Goal: Task Accomplishment & Management: Use online tool/utility

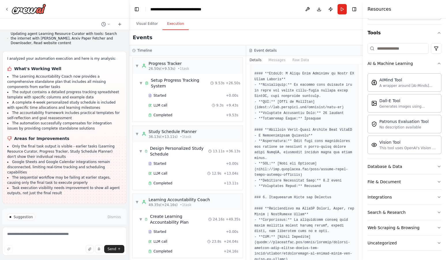
scroll to position [1444, 0]
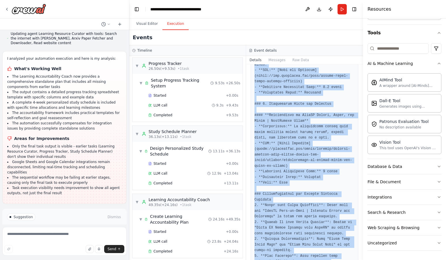
scroll to position [1589, 0]
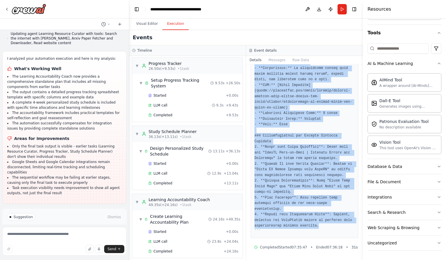
drag, startPoint x: 255, startPoint y: 110, endPoint x: 323, endPoint y: 227, distance: 135.6
copy pre "Thought: I've gathered a variety of learning resources focused on CrewAI for be…"
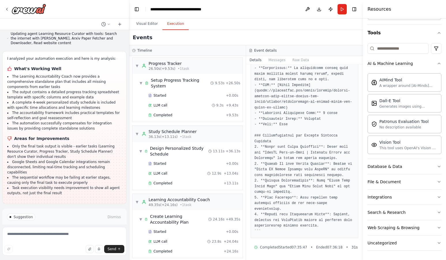
click at [279, 33] on div "Events" at bounding box center [246, 37] width 234 height 15
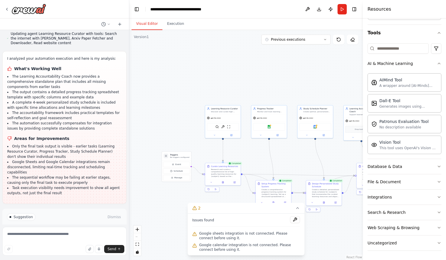
click at [146, 25] on button "Visual Editor" at bounding box center [147, 24] width 31 height 12
click at [270, 128] on div "Google sheets" at bounding box center [269, 125] width 32 height 7
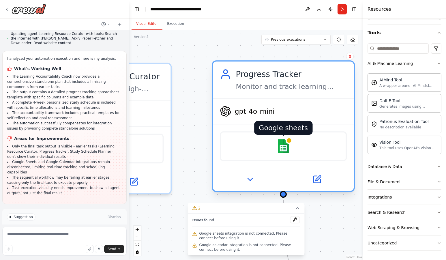
click at [288, 139] on div at bounding box center [289, 140] width 7 height 7
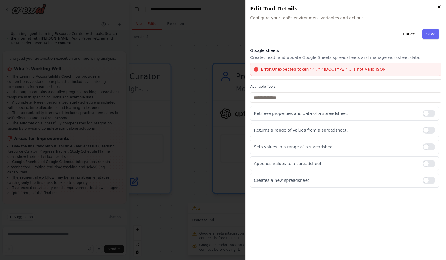
click at [439, 7] on icon "button" at bounding box center [439, 7] width 5 height 5
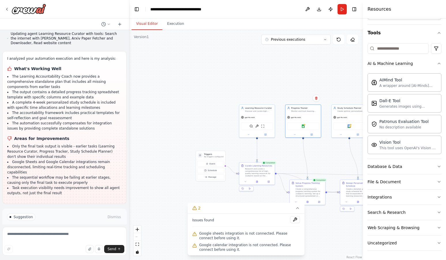
click at [309, 81] on div ".deletable-edge-delete-btn { width: 20px; height: 20px; border: 0px solid #ffff…" at bounding box center [246, 145] width 234 height 230
click at [98, 237] on button "Improve automation" at bounding box center [64, 241] width 115 height 9
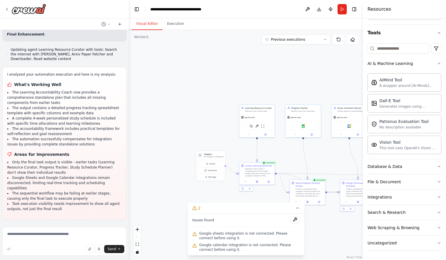
scroll to position [2562, 0]
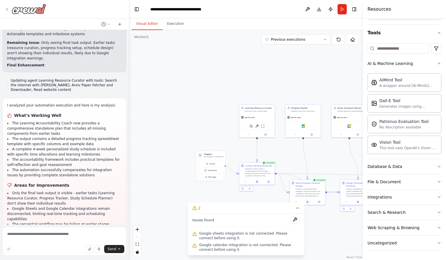
click at [28, 9] on img at bounding box center [29, 9] width 35 height 10
click at [34, 12] on img at bounding box center [29, 9] width 35 height 10
click at [7, 7] on icon at bounding box center [7, 9] width 5 height 5
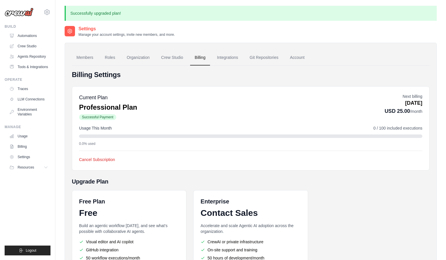
click at [16, 13] on img at bounding box center [19, 12] width 29 height 9
click at [26, 35] on link "Automations" at bounding box center [29, 35] width 44 height 9
click at [27, 44] on link "Crew Studio" at bounding box center [29, 46] width 44 height 9
click at [28, 14] on img at bounding box center [19, 12] width 29 height 9
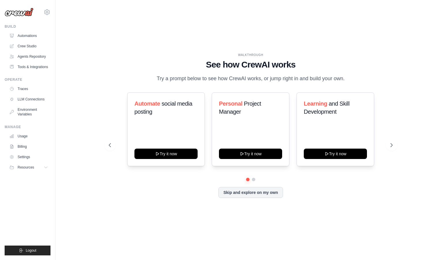
click at [24, 12] on img at bounding box center [19, 12] width 29 height 9
click at [16, 14] on img at bounding box center [19, 12] width 29 height 9
click at [20, 37] on link "Automations" at bounding box center [29, 35] width 44 height 9
click at [22, 46] on link "Crew Studio" at bounding box center [29, 46] width 44 height 9
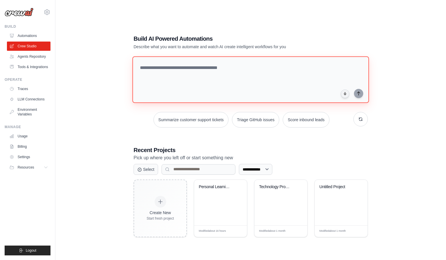
click at [155, 72] on textarea at bounding box center [250, 79] width 237 height 47
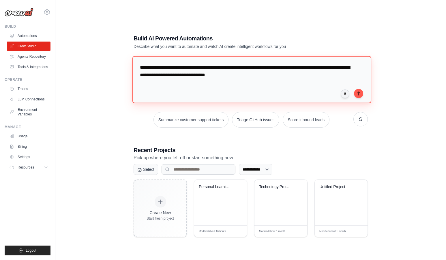
type textarea "**********"
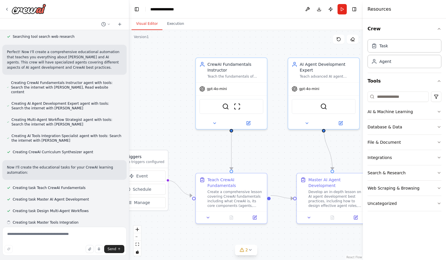
scroll to position [93, 0]
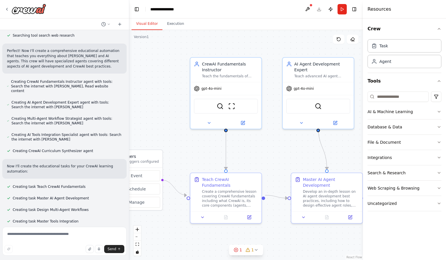
drag, startPoint x: 211, startPoint y: 100, endPoint x: 156, endPoint y: 98, distance: 54.8
click at [156, 98] on div ".deletable-edge-delete-btn { width: 20px; height: 20px; border: 0px solid #ffff…" at bounding box center [246, 145] width 234 height 230
click at [237, 248] on icon at bounding box center [236, 249] width 5 height 5
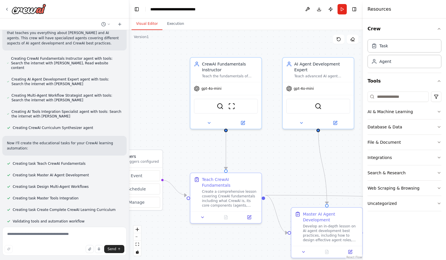
scroll to position [127, 0]
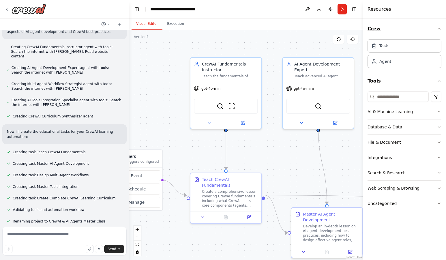
click at [440, 27] on icon "button" at bounding box center [439, 29] width 5 height 5
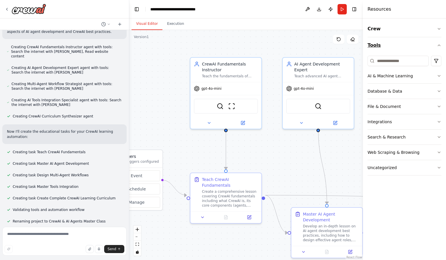
click at [439, 46] on icon "button" at bounding box center [439, 45] width 5 height 5
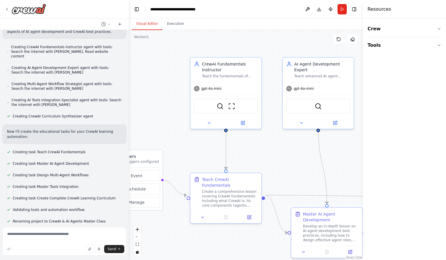
scroll to position [141, 0]
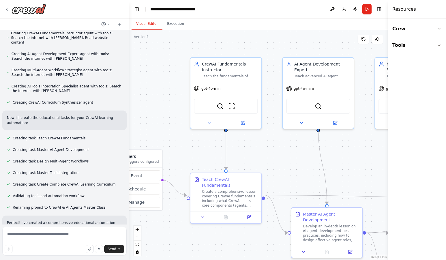
drag, startPoint x: 363, startPoint y: 13, endPoint x: 445, endPoint y: 23, distance: 82.8
click at [446, 23] on div "Resources Crew Tools" at bounding box center [417, 130] width 58 height 260
click at [380, 9] on button "Toggle Right Sidebar" at bounding box center [379, 9] width 8 height 8
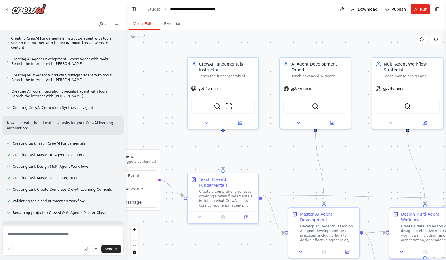
scroll to position [146, 0]
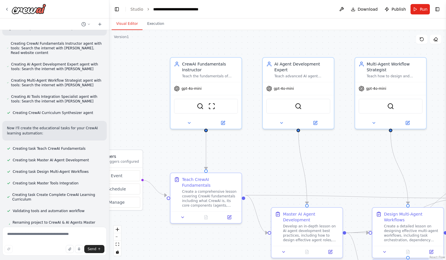
drag, startPoint x: 129, startPoint y: 129, endPoint x: 109, endPoint y: 127, distance: 19.4
click at [109, 127] on div "i want an automation which teaches me all concepts of crewai, in fact about ai …" at bounding box center [223, 130] width 446 height 260
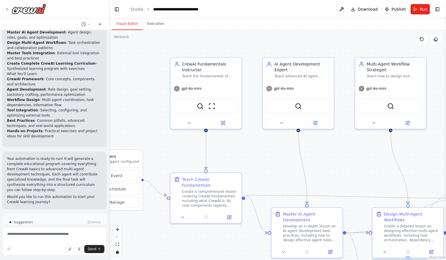
scroll to position [474, 0]
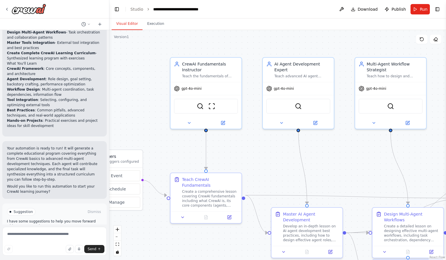
click at [59, 234] on span "Run Automation" at bounding box center [57, 236] width 28 height 5
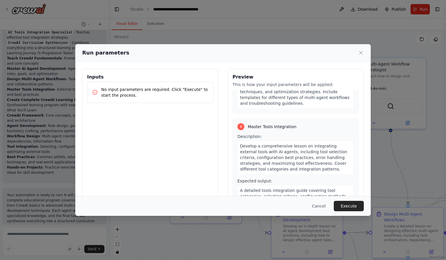
scroll to position [319, 0]
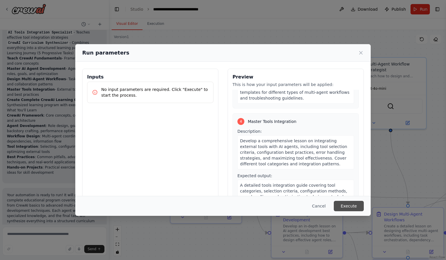
click at [351, 206] on button "Execute" at bounding box center [349, 206] width 30 height 10
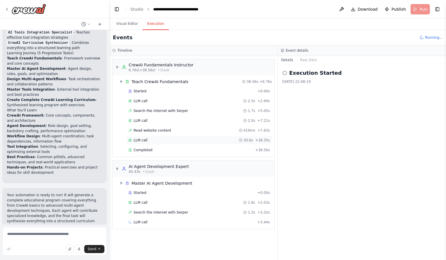
click at [146, 139] on span "LLM call" at bounding box center [141, 140] width 14 height 5
